Goal: Transaction & Acquisition: Purchase product/service

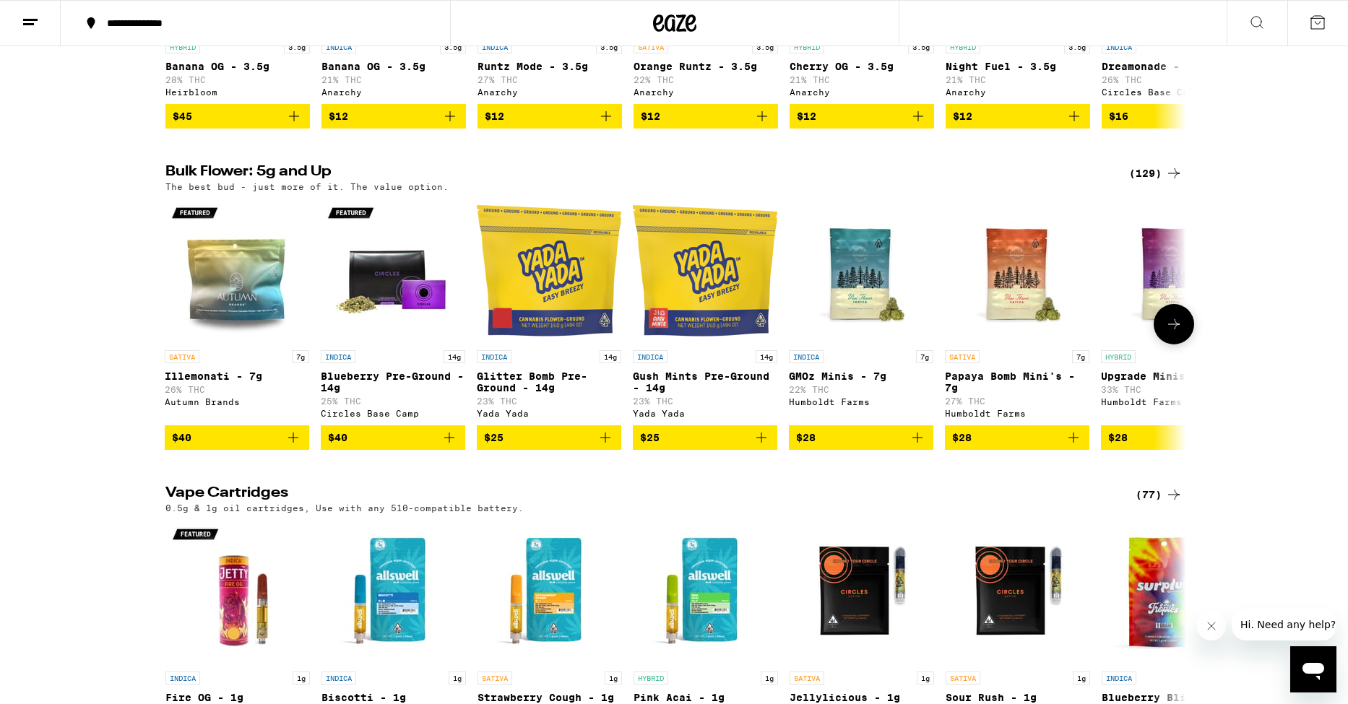
click at [1179, 333] on icon at bounding box center [1173, 324] width 17 height 17
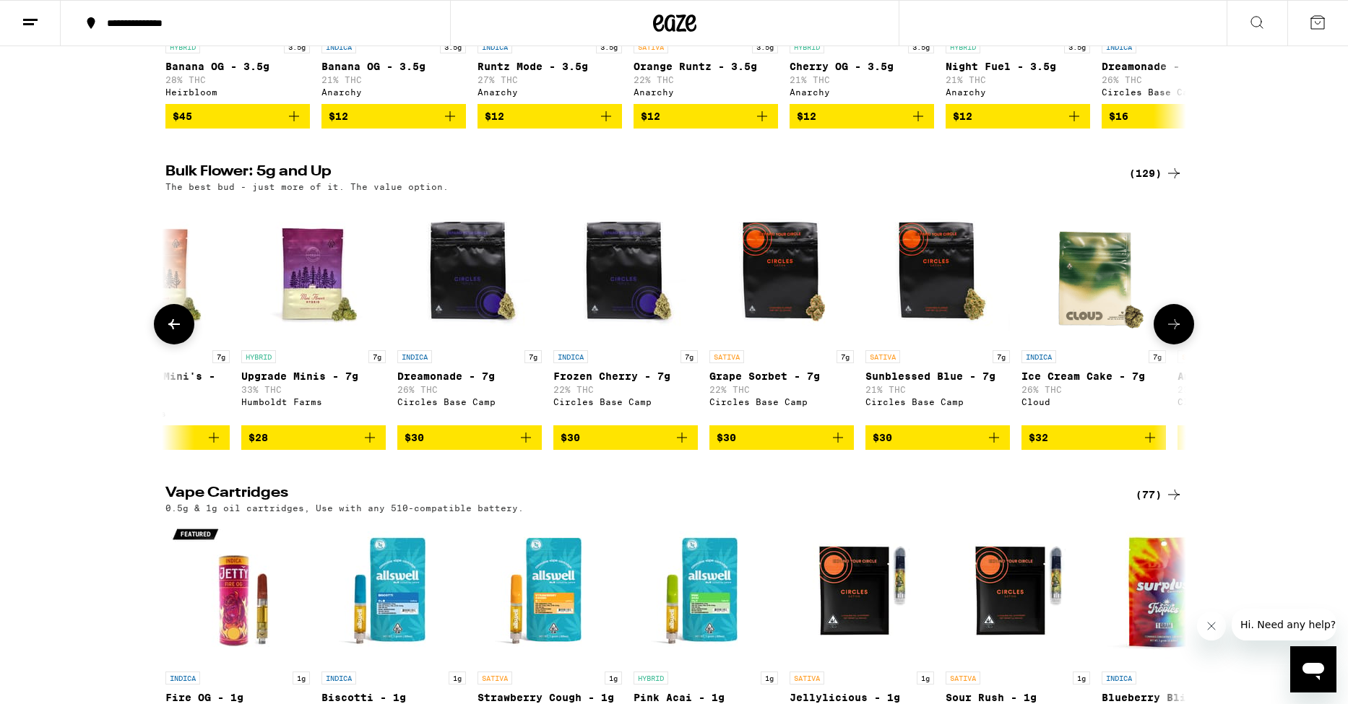
click at [1153, 446] on icon "Add to bag" at bounding box center [1149, 437] width 17 height 17
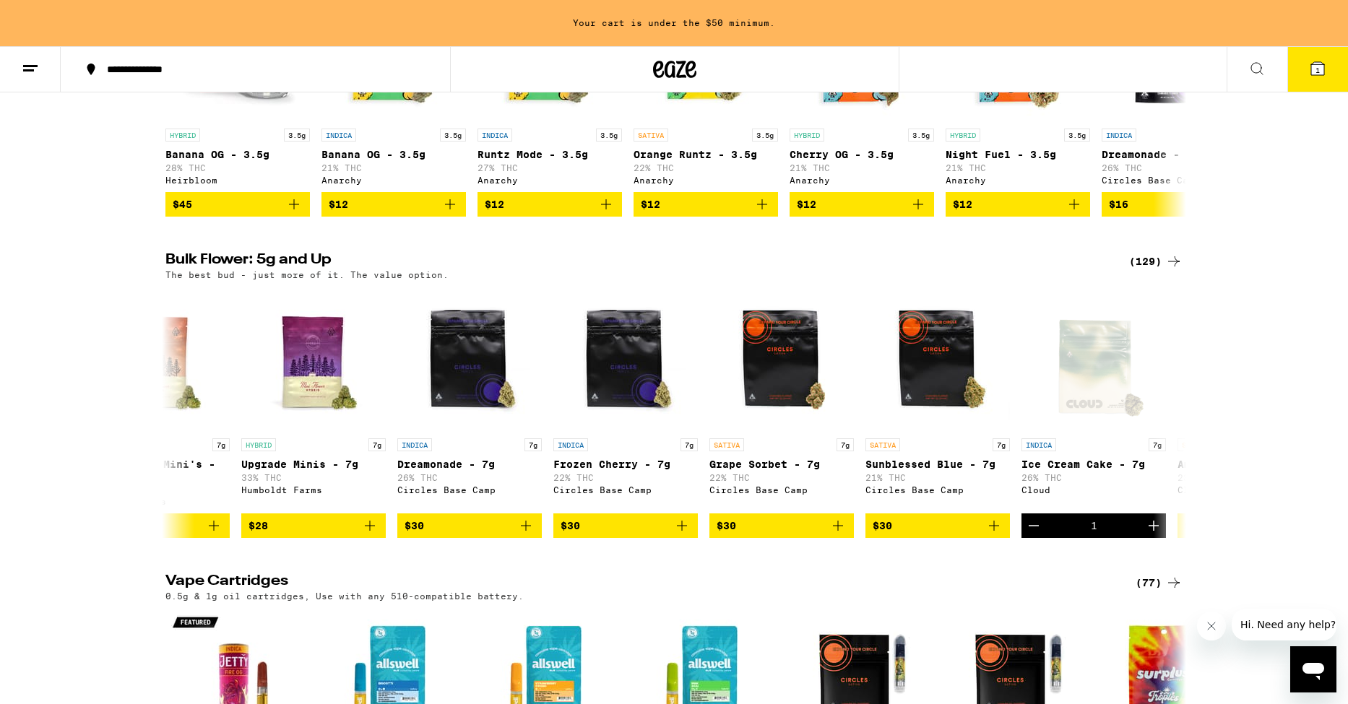
scroll to position [1636, 0]
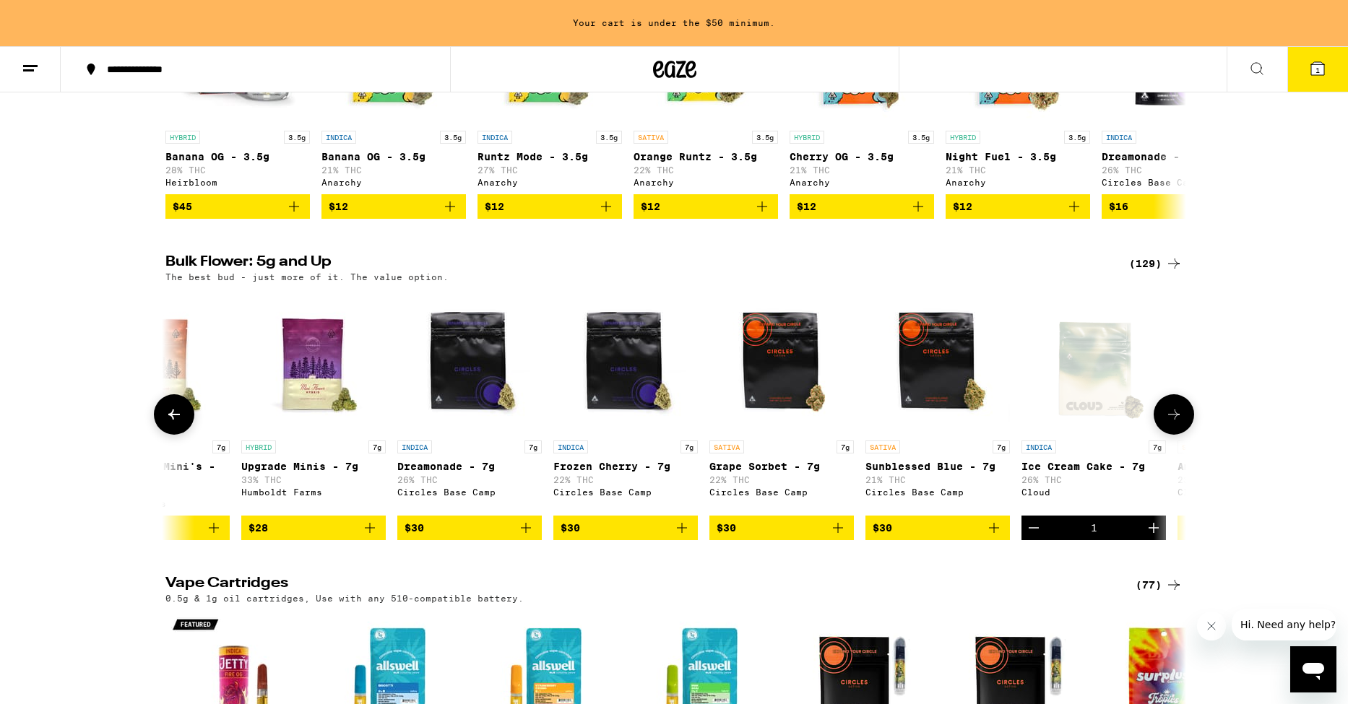
click at [1183, 435] on button at bounding box center [1174, 414] width 40 height 40
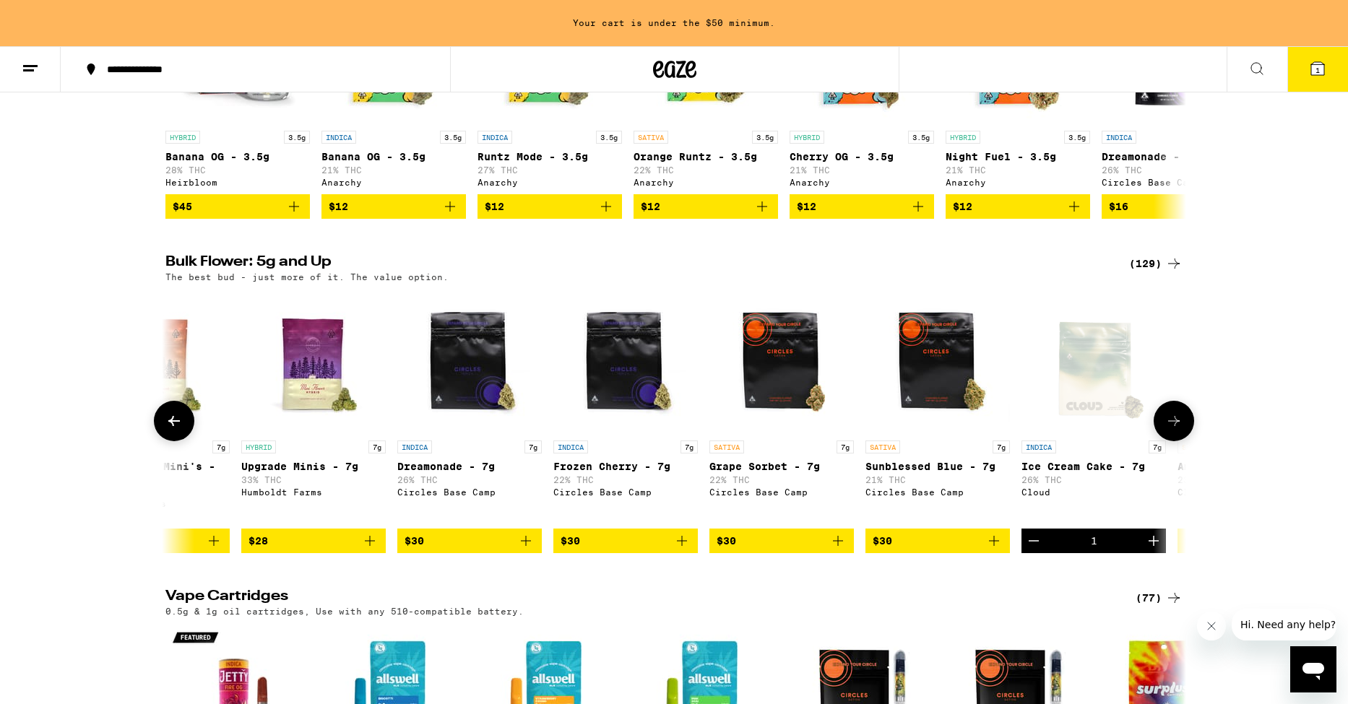
scroll to position [0, 1720]
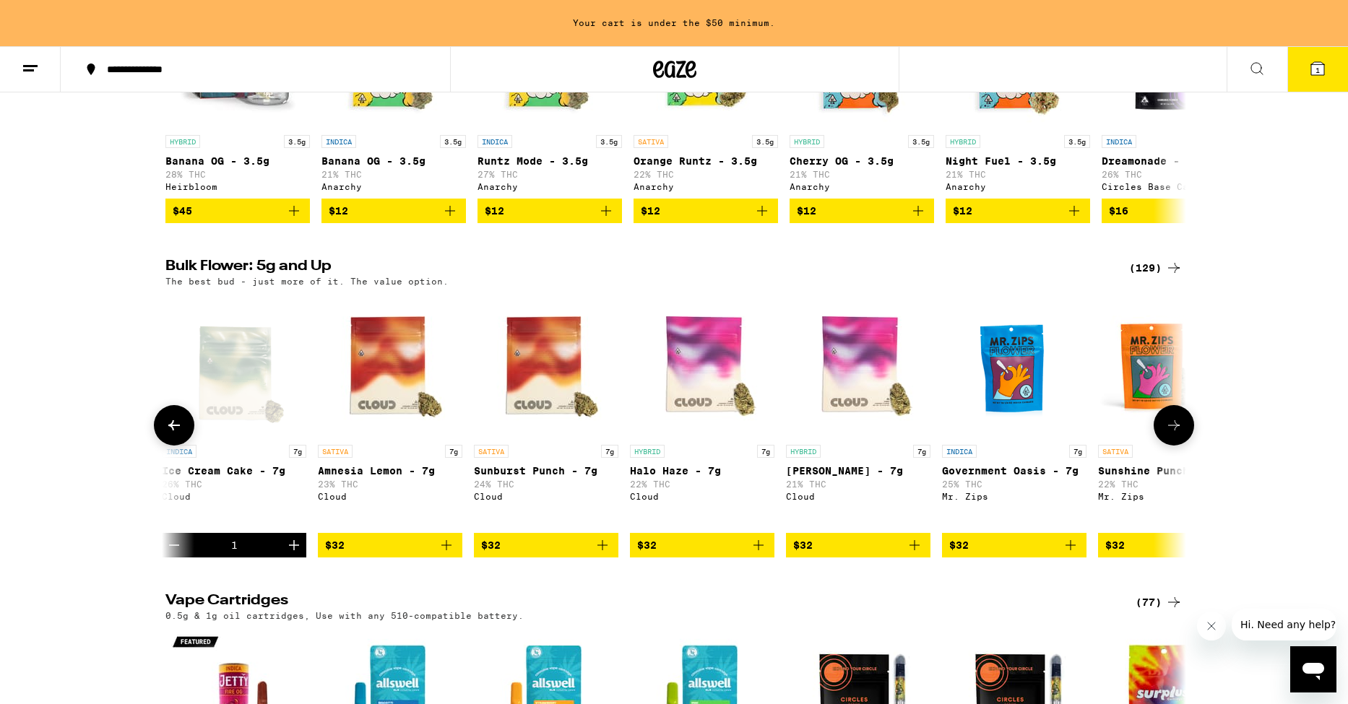
click at [759, 554] on icon "Add to bag" at bounding box center [758, 545] width 17 height 17
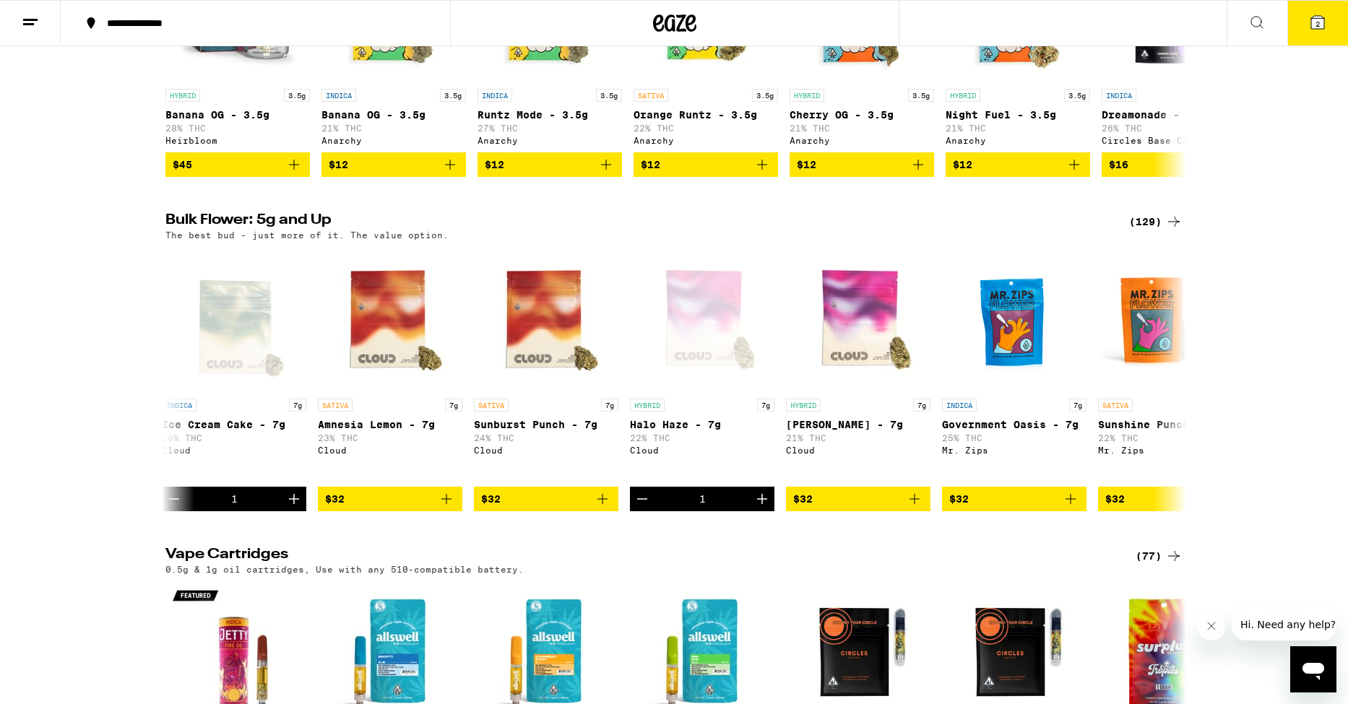
click at [1315, 23] on icon at bounding box center [1317, 22] width 13 height 13
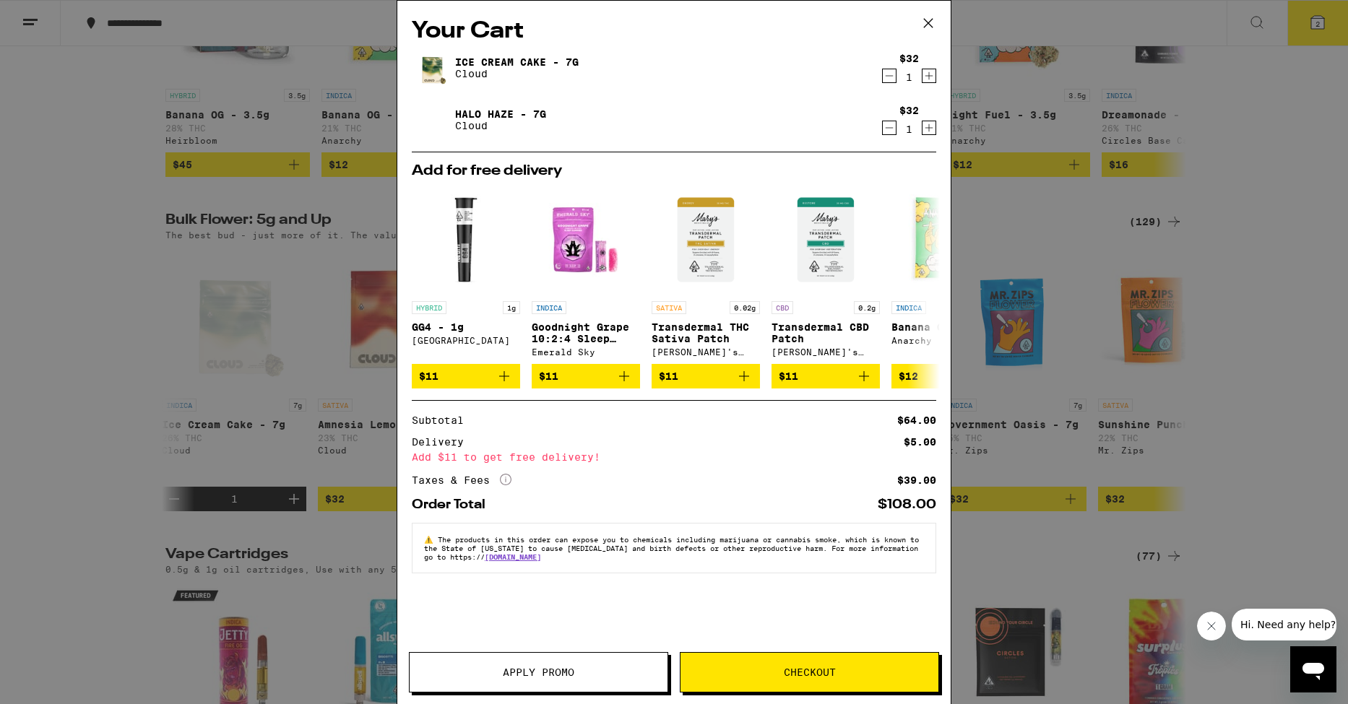
click at [925, 22] on icon at bounding box center [928, 23] width 22 height 22
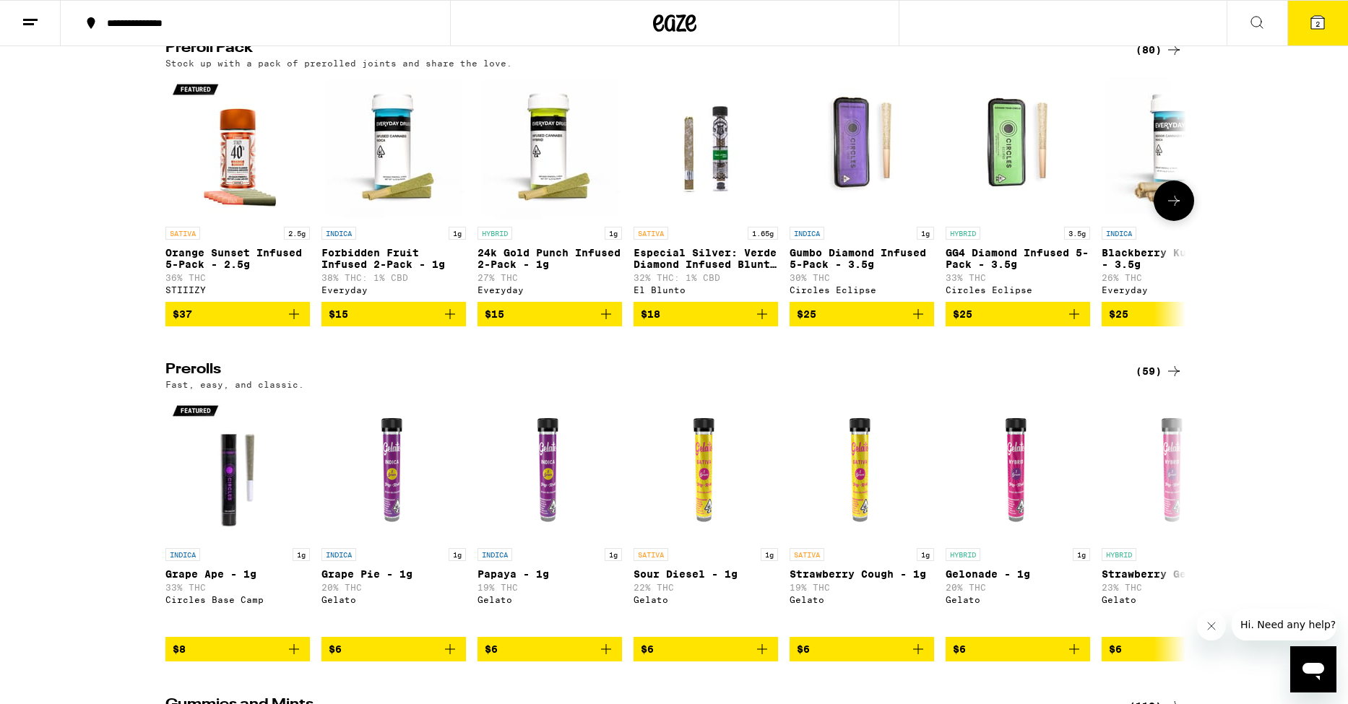
scroll to position [3586, 0]
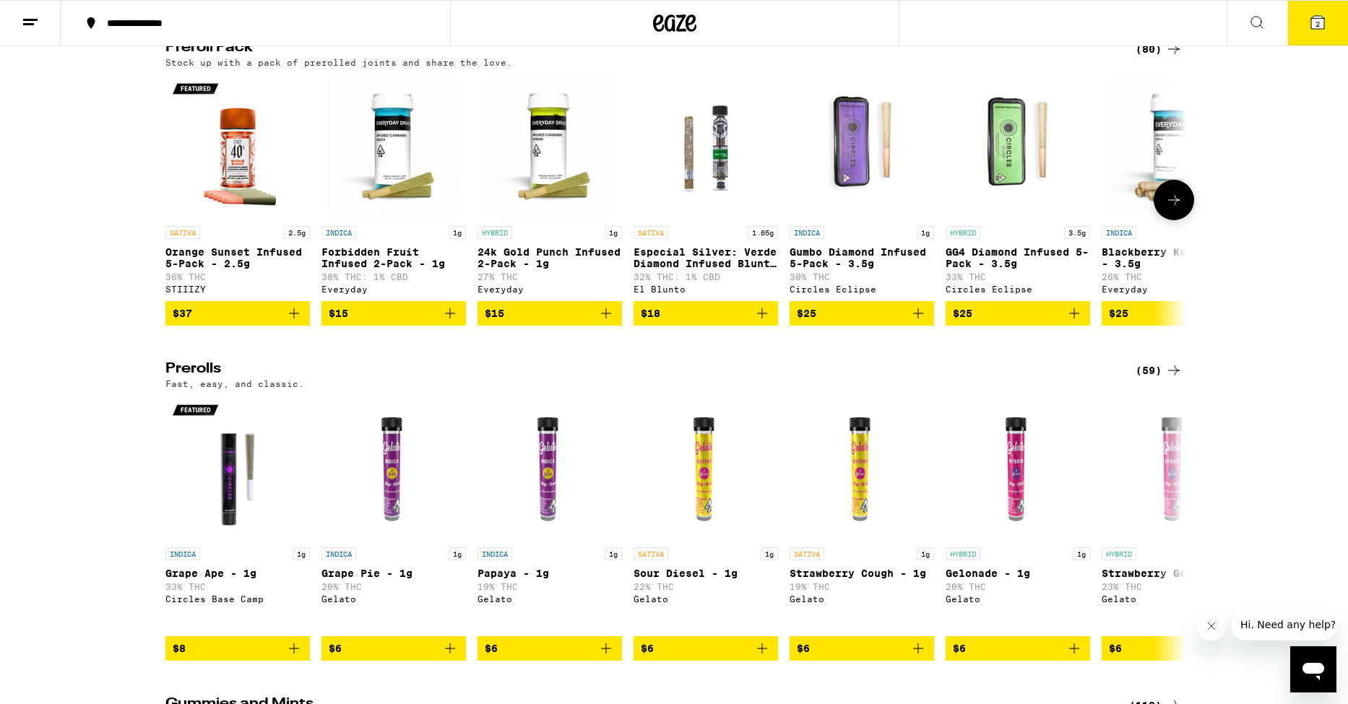
click at [1180, 209] on icon at bounding box center [1173, 199] width 17 height 17
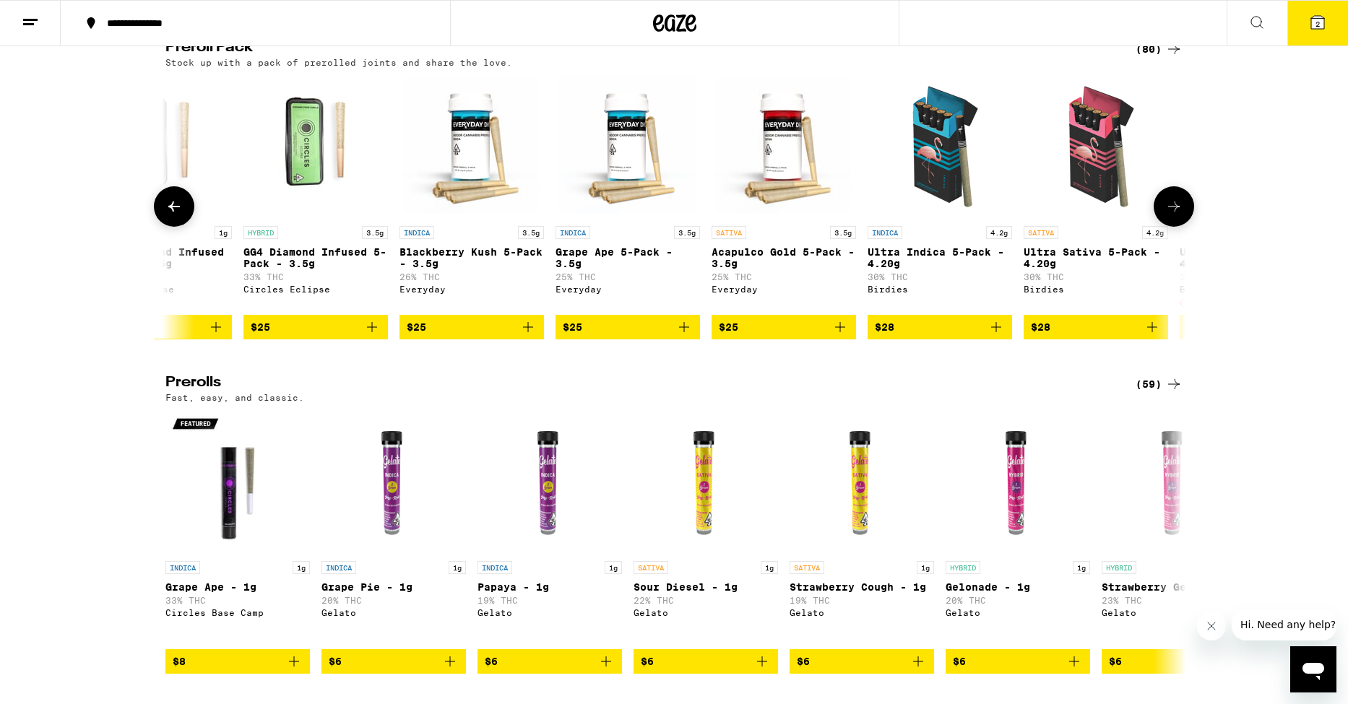
scroll to position [0, 860]
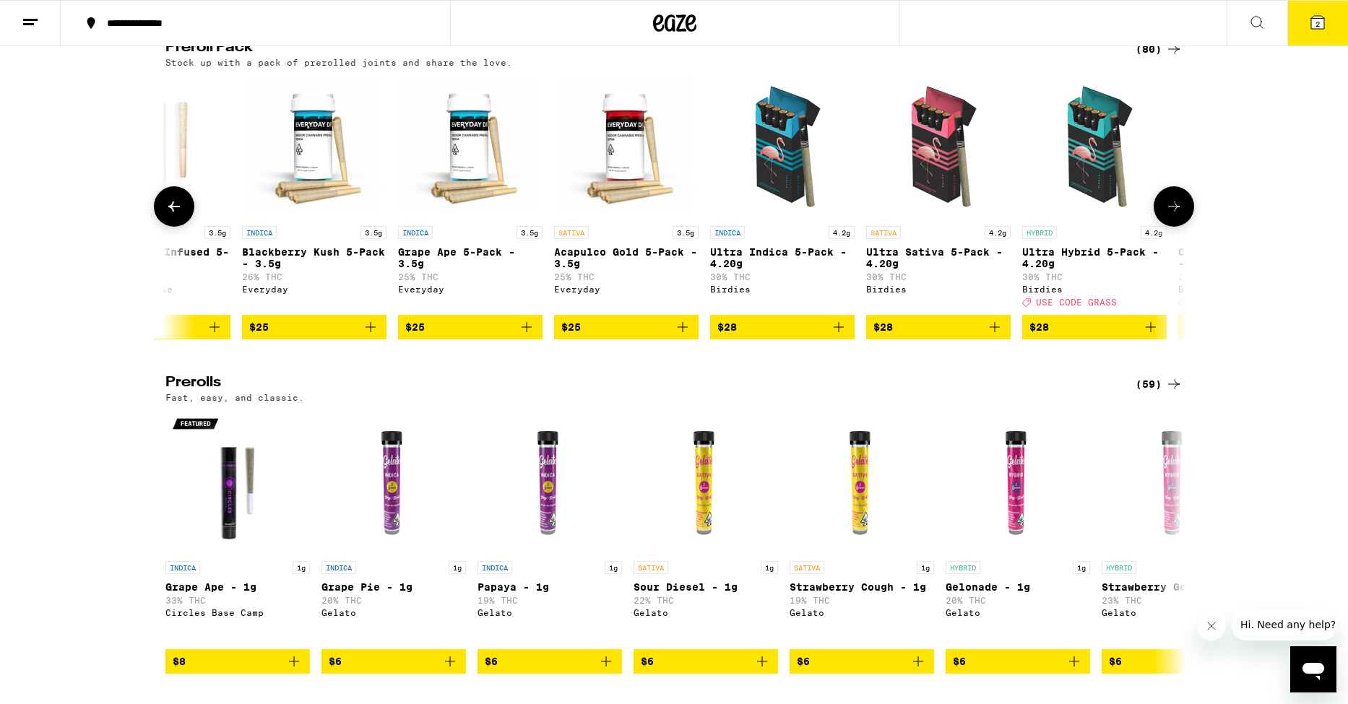
click at [1178, 227] on button at bounding box center [1174, 206] width 40 height 40
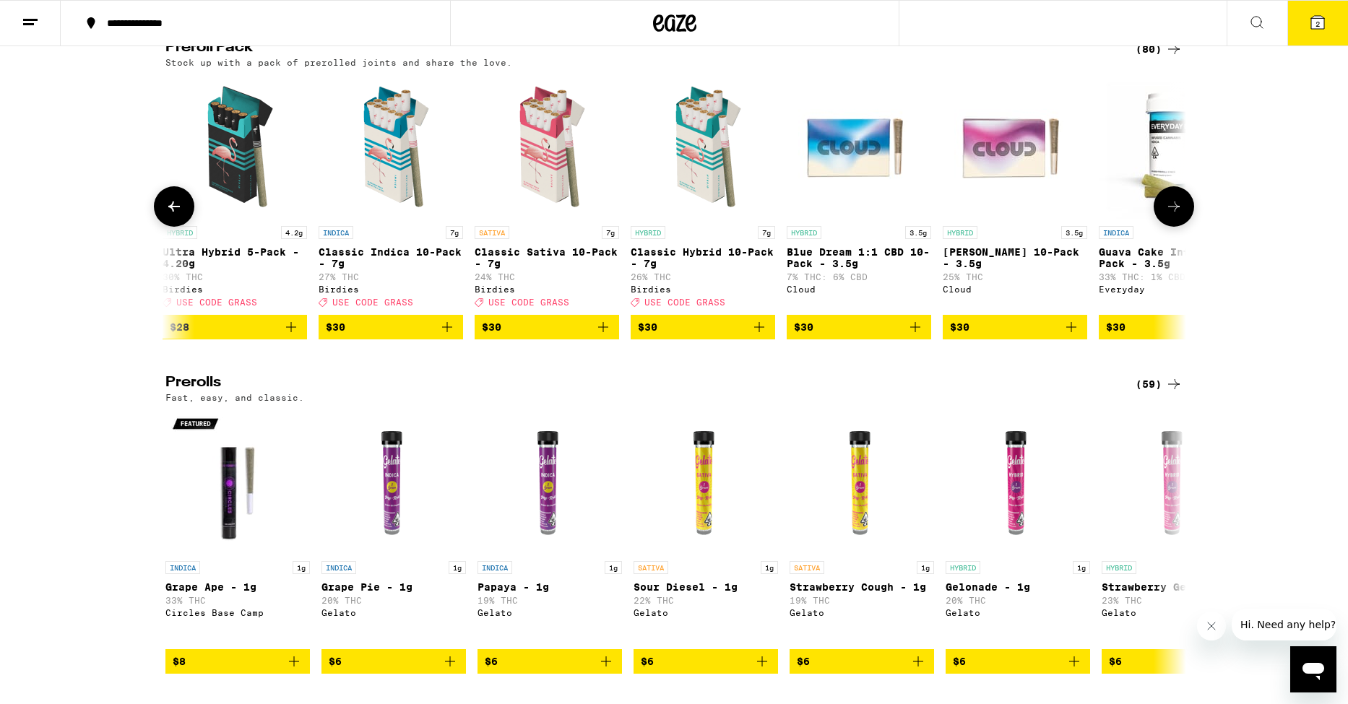
click at [915, 332] on icon "Add to bag" at bounding box center [915, 327] width 10 height 10
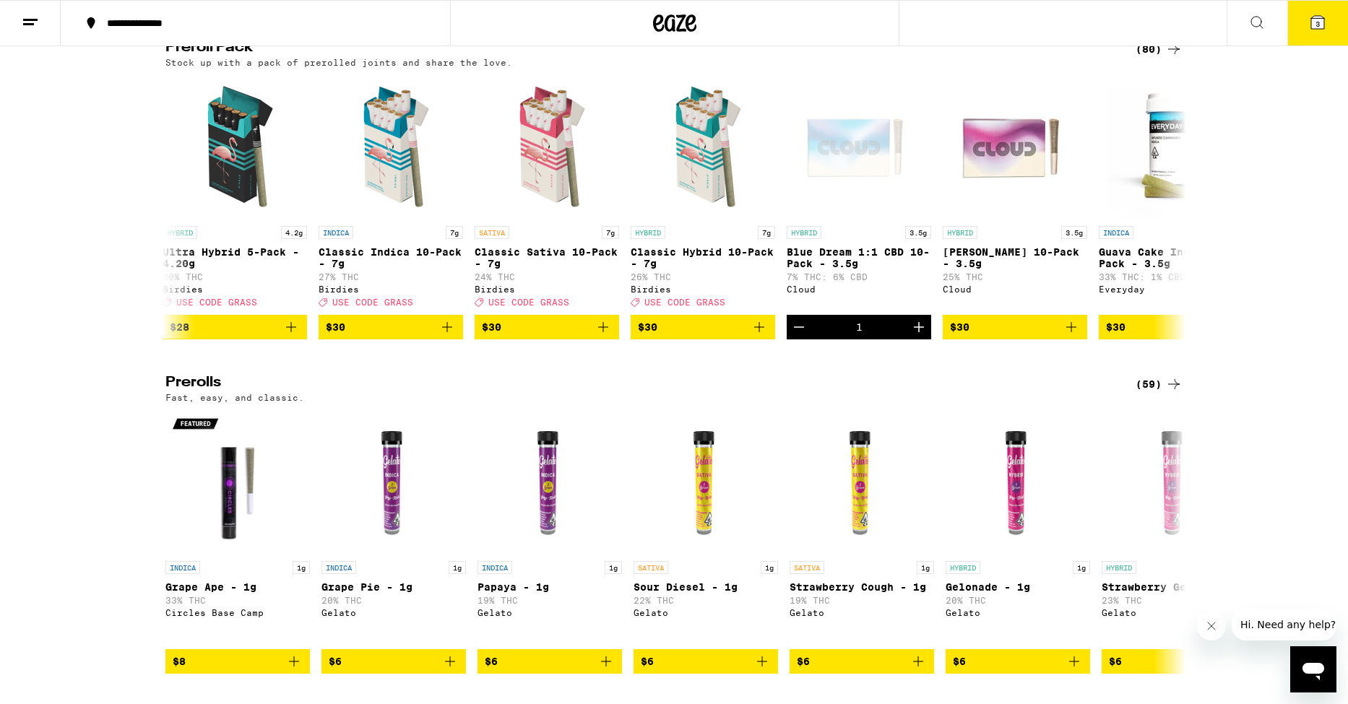
click at [1314, 25] on icon at bounding box center [1317, 22] width 13 height 13
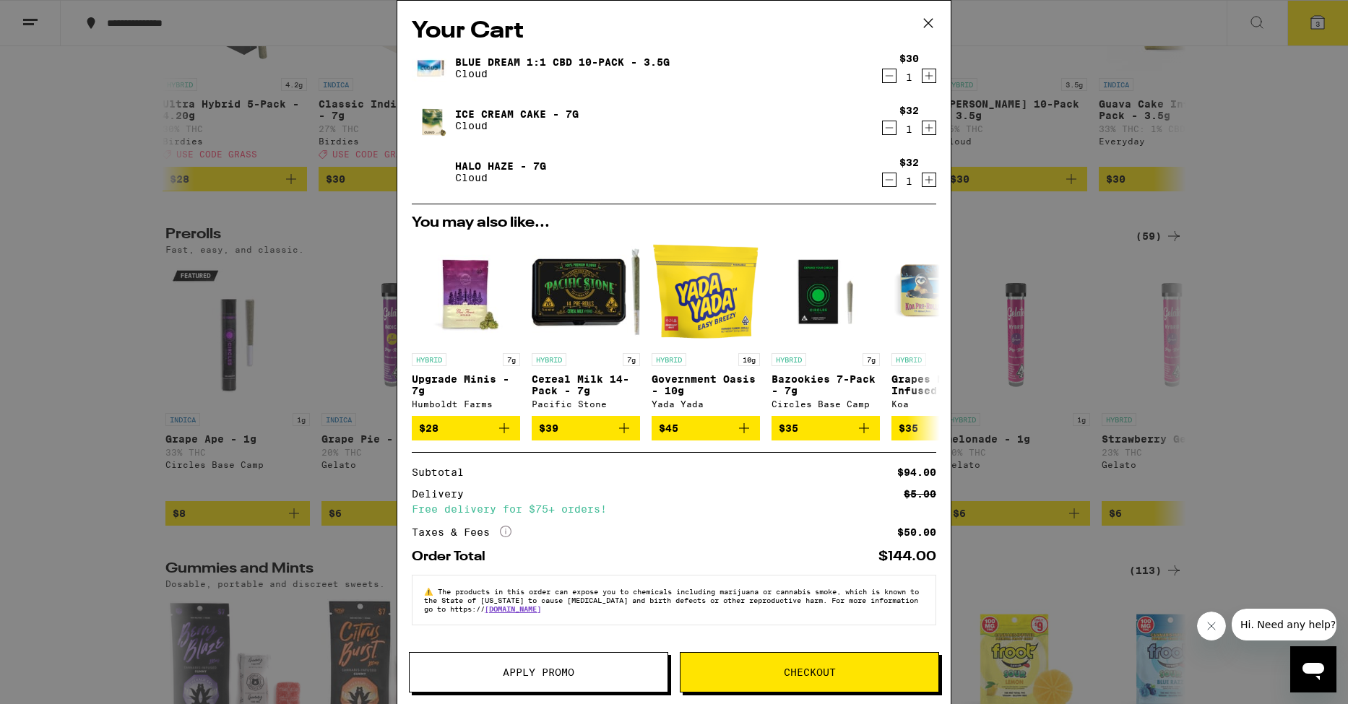
click at [812, 670] on span "Checkout" at bounding box center [810, 672] width 52 height 10
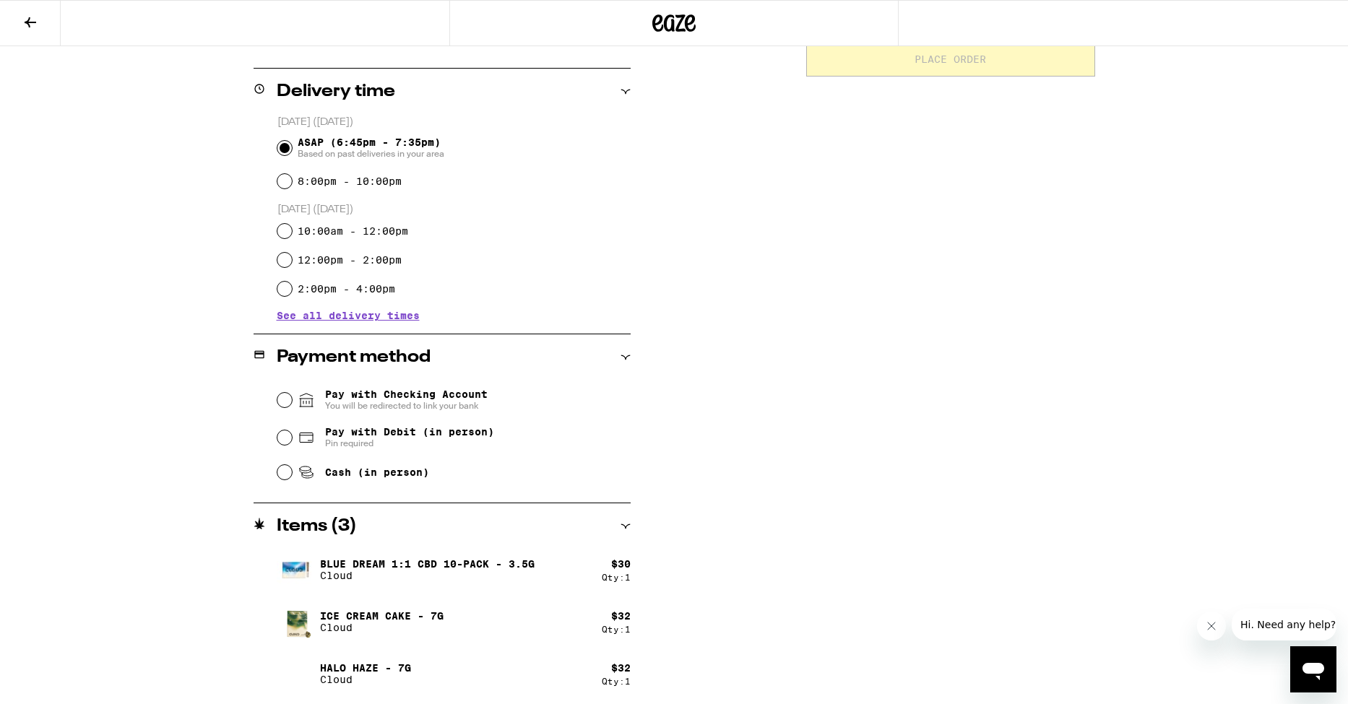
scroll to position [336, 0]
click at [282, 471] on input "Cash (in person)" at bounding box center [284, 470] width 14 height 14
radio input "true"
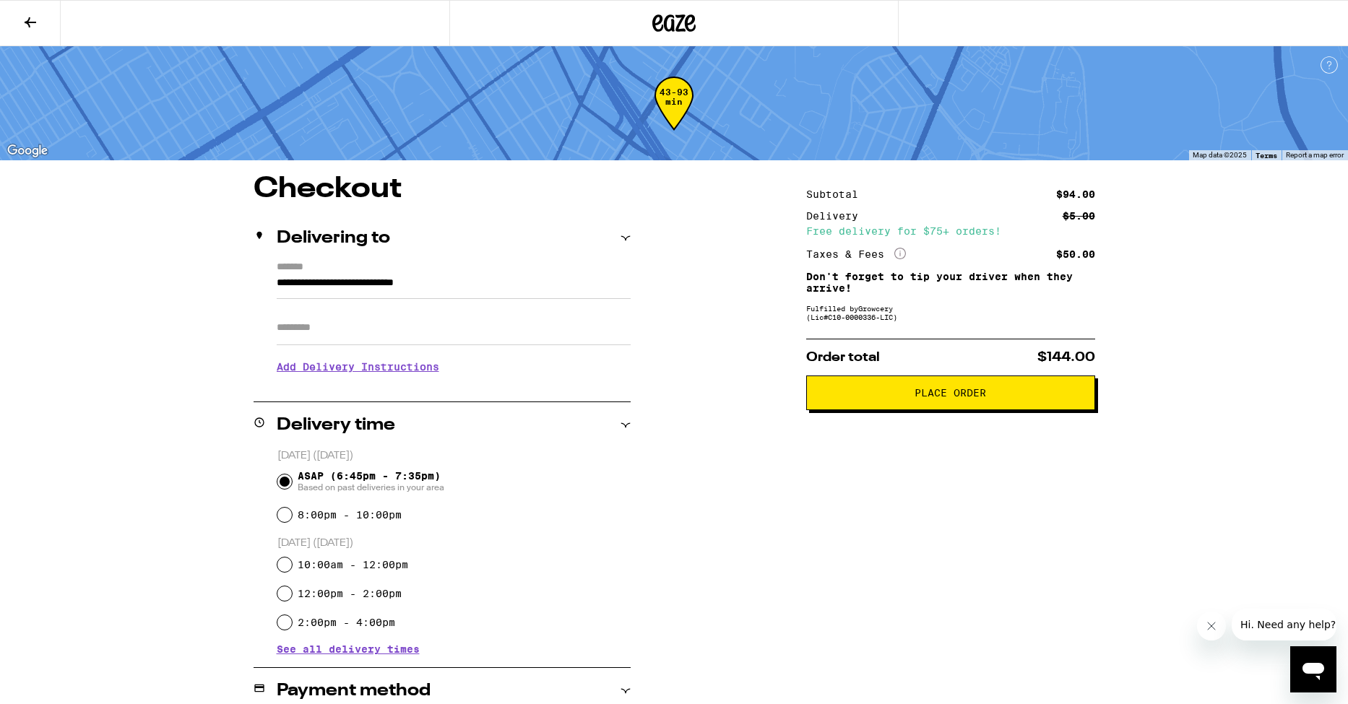
scroll to position [0, 0]
click at [946, 398] on span "Place Order" at bounding box center [950, 393] width 72 height 10
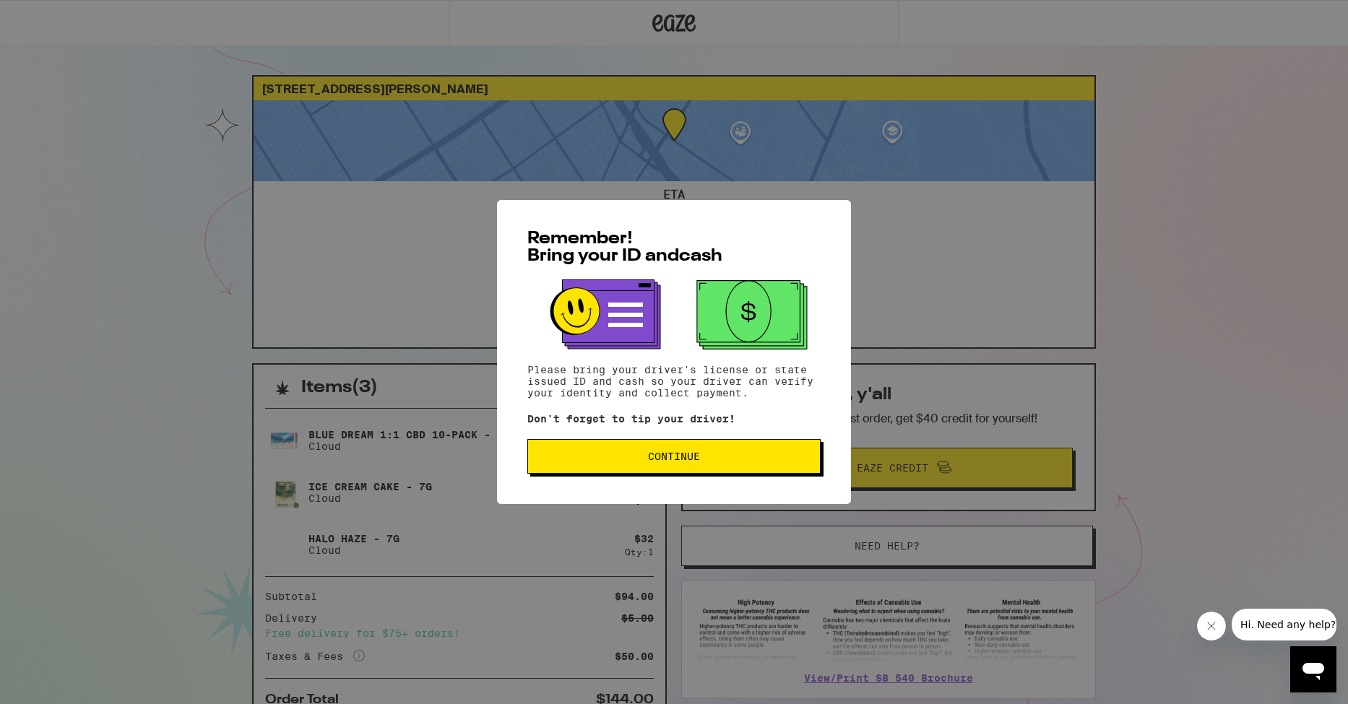
click at [688, 459] on span "Continue" at bounding box center [674, 456] width 52 height 10
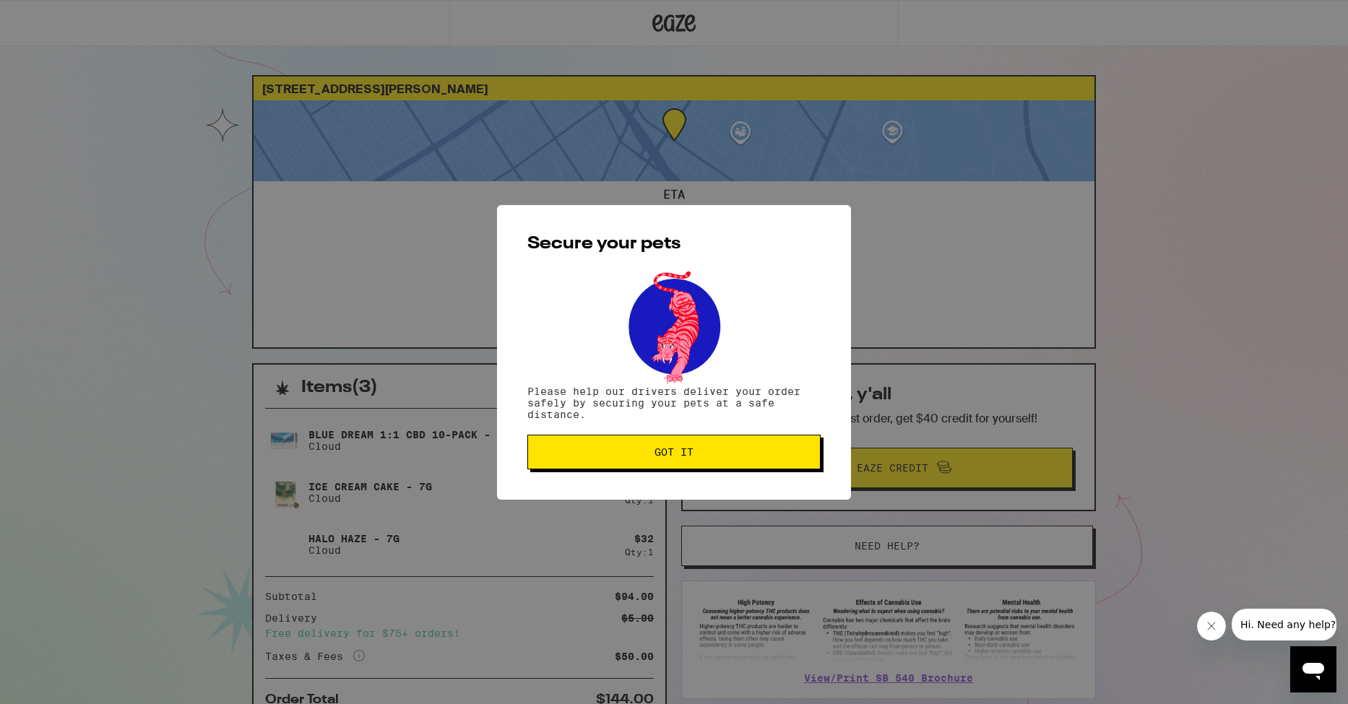
click at [688, 457] on span "Got it" at bounding box center [673, 452] width 39 height 10
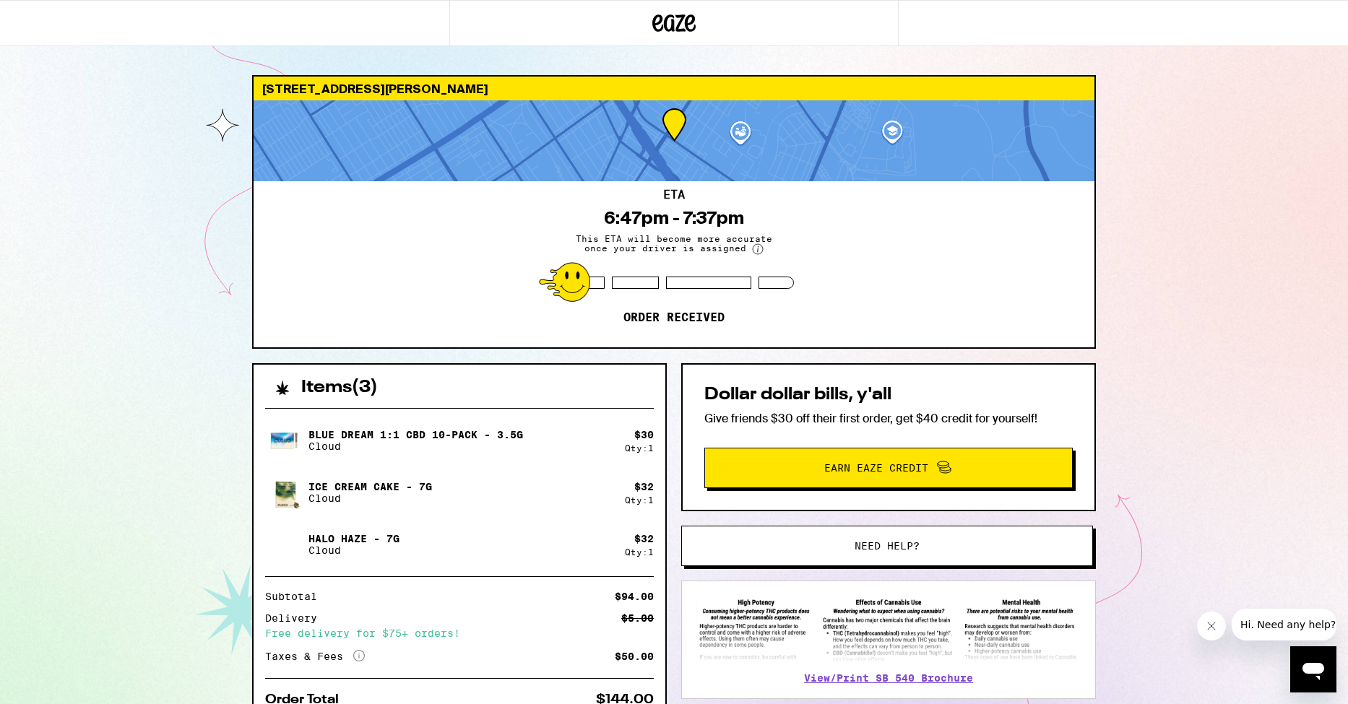
scroll to position [86, 0]
